Goal: Task Accomplishment & Management: Use online tool/utility

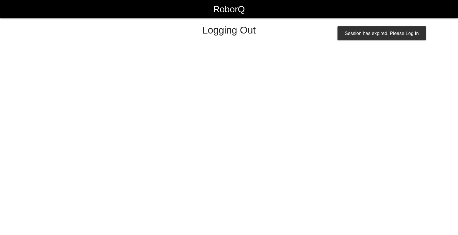
select select "Worker"
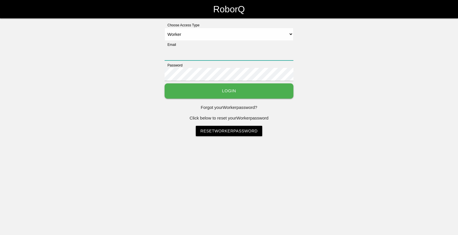
type input "[EMAIL_ADDRESS][DOMAIN_NAME]"
click at [403, 41] on div "Choose Access Type Select Access Type Admin Customer Supervisor Worker Email [E…" at bounding box center [229, 79] width 458 height 113
click at [273, 85] on button "Login" at bounding box center [228, 90] width 129 height 15
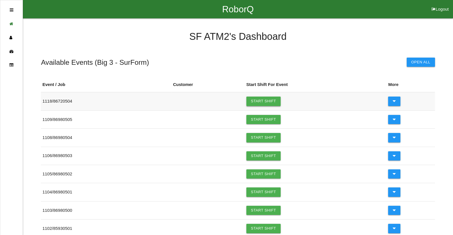
click at [261, 103] on link "Start Shift" at bounding box center [264, 100] width 34 height 9
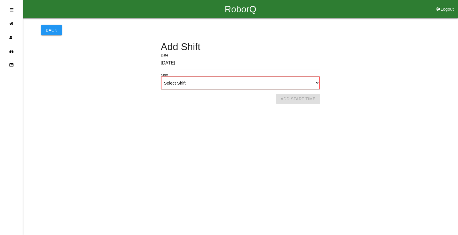
click at [314, 84] on select "Select Shift 1st Shift 2nd Shift 3rd Shift 4th Shift" at bounding box center [240, 82] width 159 height 13
select select "1"
click at [161, 76] on select "Select Shift 1st Shift 2nd Shift 3rd Shift 4th Shift" at bounding box center [240, 82] width 159 height 13
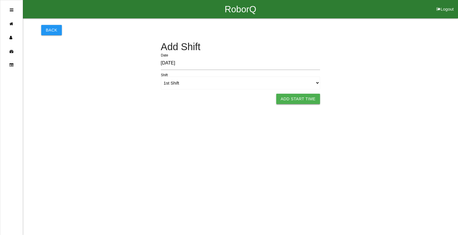
click at [299, 99] on button "Add Start Time" at bounding box center [298, 99] width 44 height 10
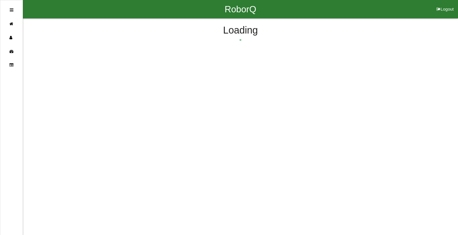
select select "6"
select select "9"
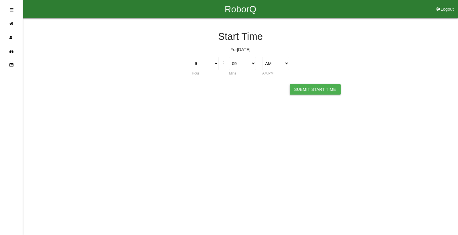
click at [310, 90] on button "Submit Start Time" at bounding box center [314, 89] width 51 height 10
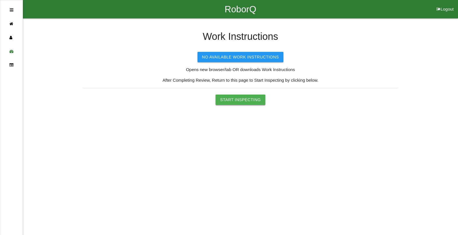
click at [253, 99] on button "Start Inspecting" at bounding box center [240, 99] width 50 height 10
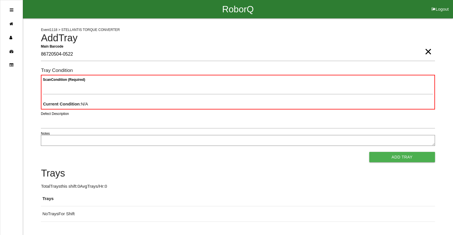
type Barcode "86720504-0522"
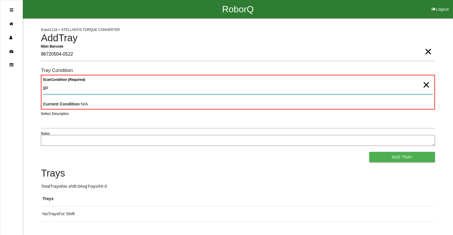
type Condition "goo"
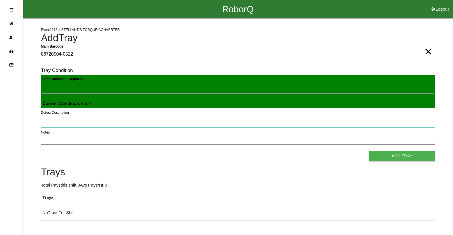
click at [370, 150] on button "Add Tray" at bounding box center [403, 155] width 66 height 10
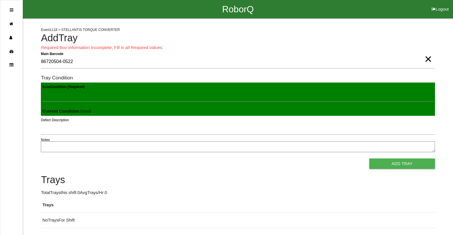
scroll to position [1, 0]
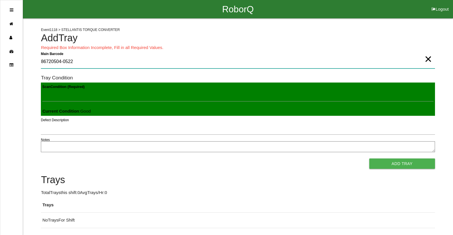
click at [76, 65] on Barcode "86720504-0522" at bounding box center [238, 61] width 394 height 13
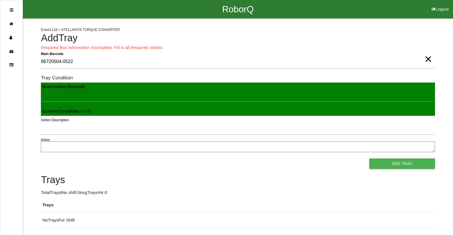
click at [90, 100] on Condition "Scan Condition (Required)" at bounding box center [237, 94] width 391 height 13
type Condition "goo"
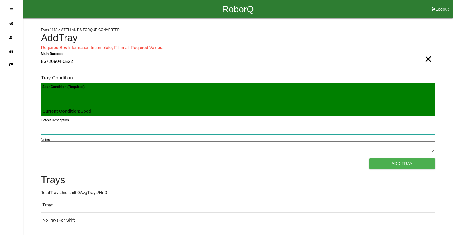
click at [370, 158] on button "Add Tray" at bounding box center [403, 163] width 66 height 10
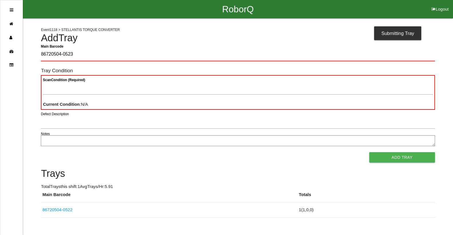
type Barcode "86720504-0523"
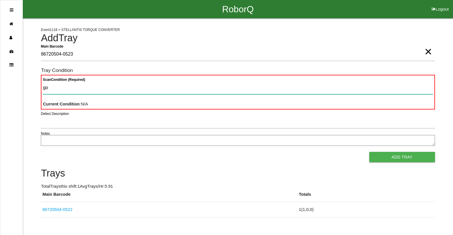
type Condition "goo"
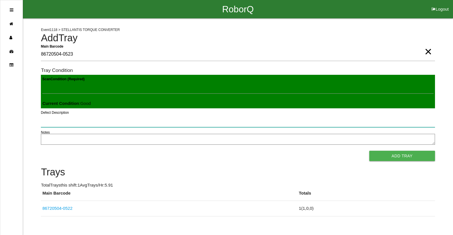
click at [370, 150] on button "Add Tray" at bounding box center [403, 155] width 66 height 10
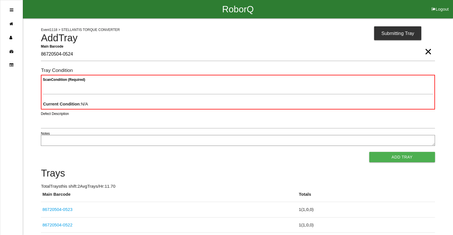
type Barcode "86720504-0524"
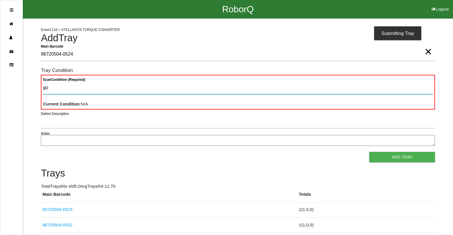
type Condition "goo"
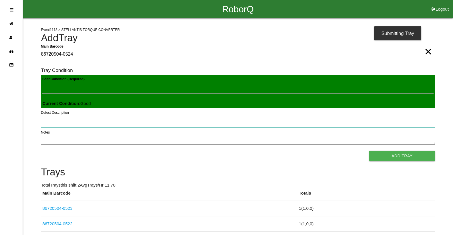
click at [370, 150] on button "Add Tray" at bounding box center [403, 155] width 66 height 10
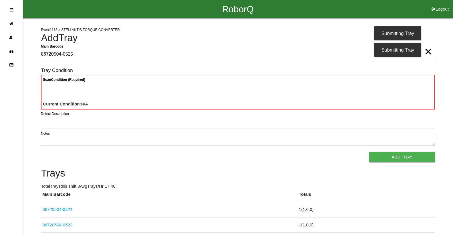
type Barcode "86720504-0525"
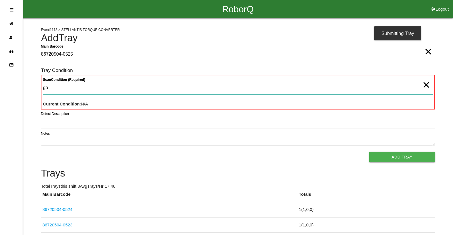
type Condition "goo"
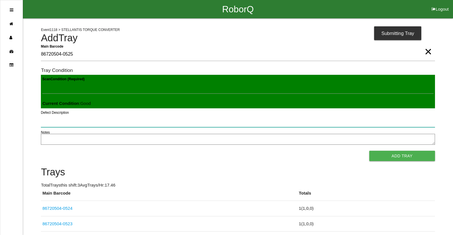
click at [370, 150] on button "Add Tray" at bounding box center [403, 155] width 66 height 10
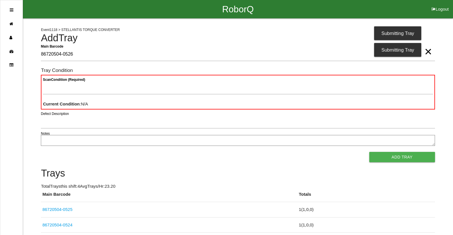
type Barcode "86720504-0526"
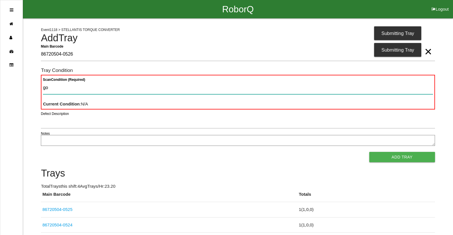
type Condition "goo"
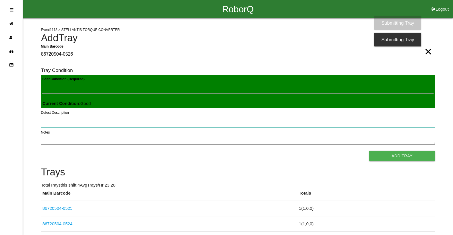
click at [370, 150] on button "Add Tray" at bounding box center [403, 155] width 66 height 10
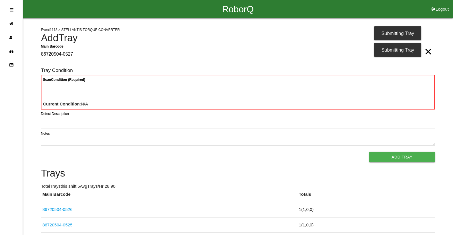
type Barcode "86720504-0527"
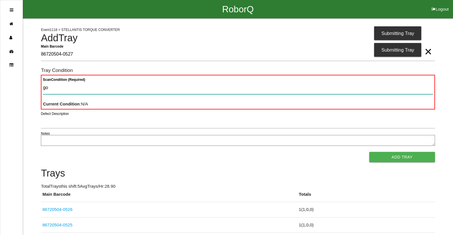
type Condition "goo"
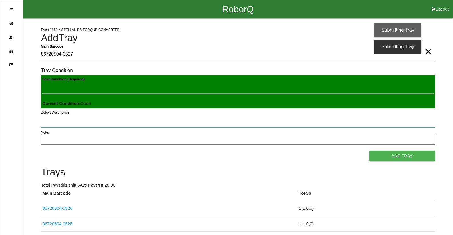
click button "Add Tray" at bounding box center [403, 155] width 66 height 10
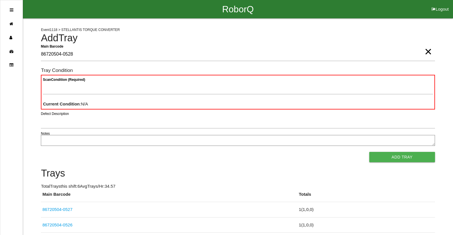
type Barcode "86720504-0528"
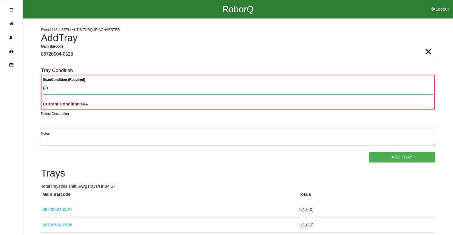
type Condition "goo"
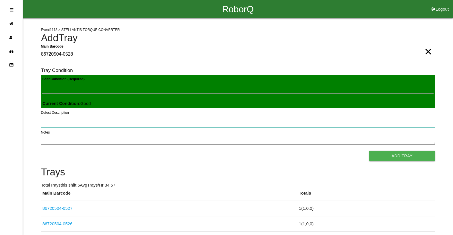
click at [370, 150] on button "Add Tray" at bounding box center [403, 155] width 66 height 10
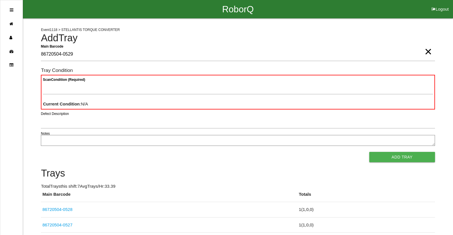
type Barcode "86720504-0529"
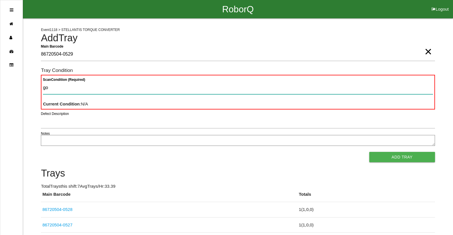
type Condition "goo"
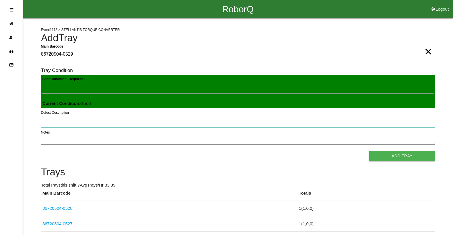
click at [370, 150] on button "Add Tray" at bounding box center [403, 155] width 66 height 10
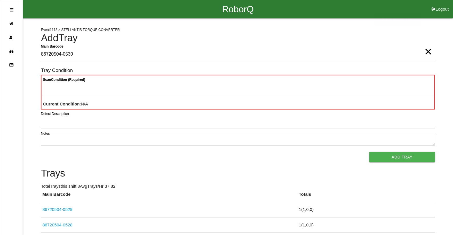
type Barcode "86720504-0530"
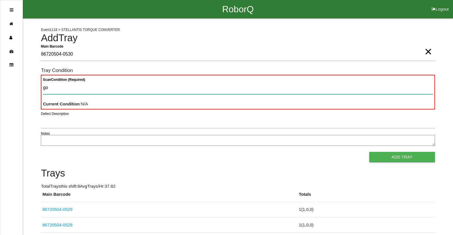
type Condition "goo"
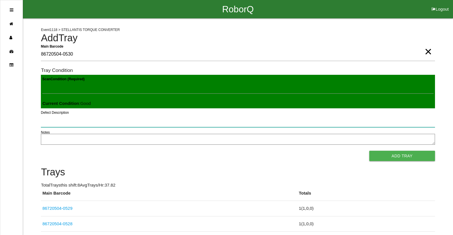
click at [370, 150] on button "Add Tray" at bounding box center [403, 155] width 66 height 10
